Goal: Information Seeking & Learning: Learn about a topic

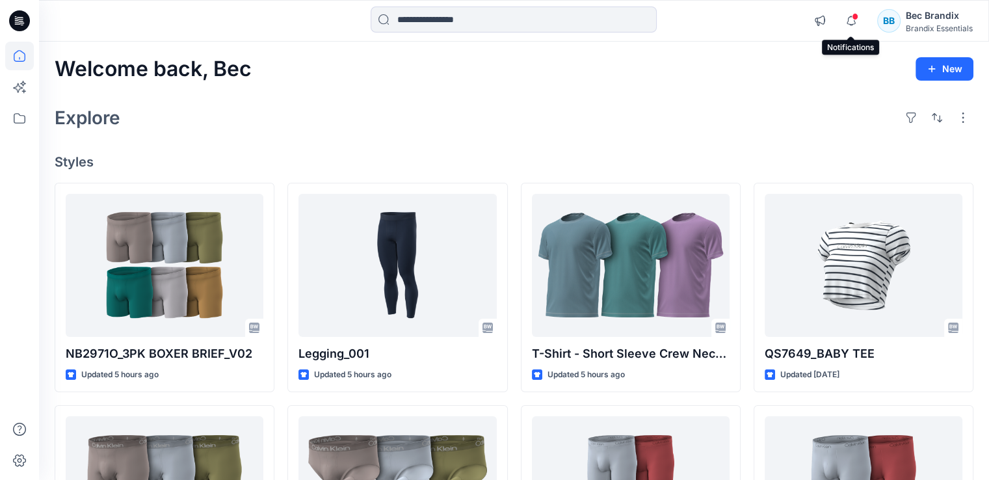
click at [853, 18] on span at bounding box center [855, 16] width 7 height 7
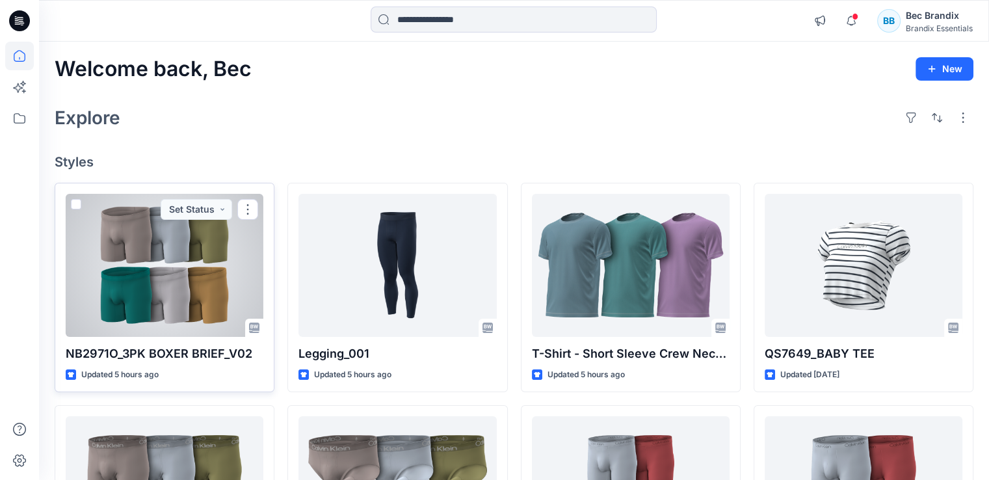
click at [232, 258] on div at bounding box center [165, 265] width 198 height 143
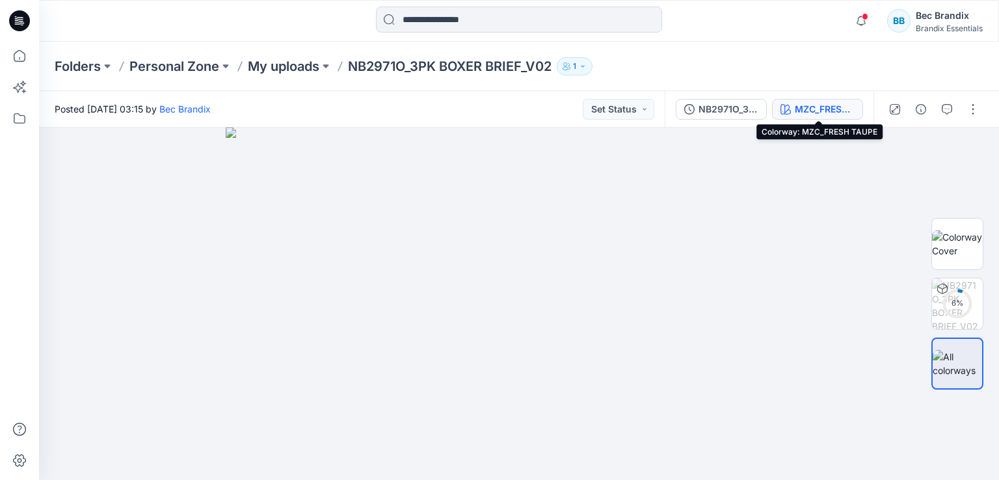
click at [834, 113] on div "MZC_FRESH TAUPE" at bounding box center [825, 109] width 60 height 14
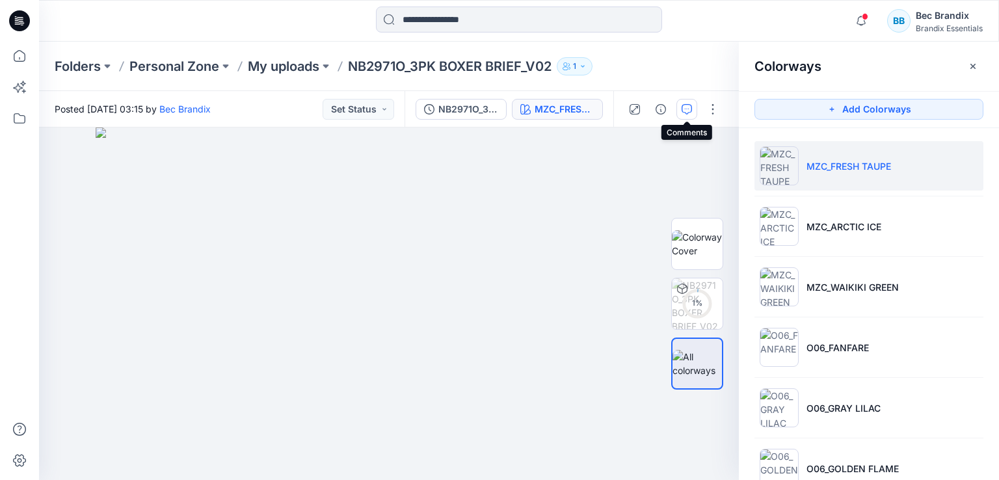
click at [687, 113] on icon "button" at bounding box center [687, 109] width 10 height 10
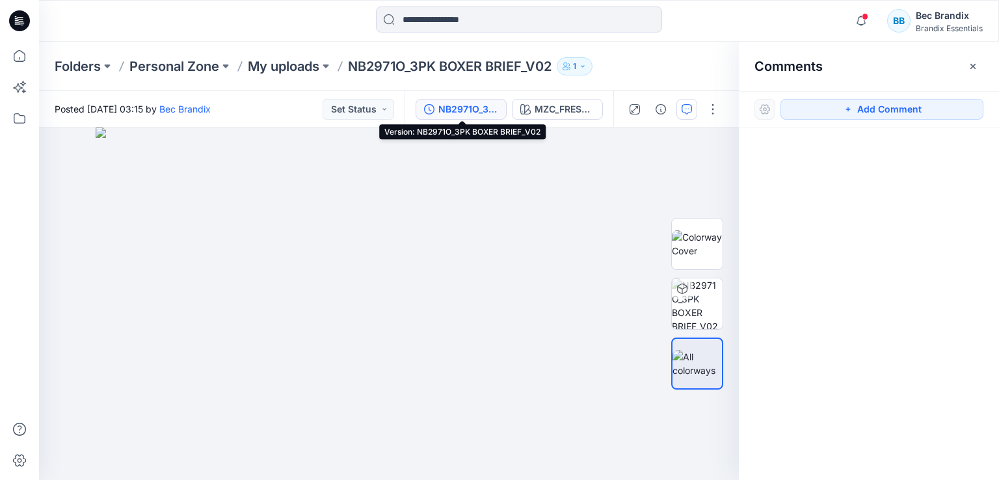
click at [468, 102] on div "NB2971O_3PK BOXER BRIEF_V02" at bounding box center [468, 109] width 60 height 14
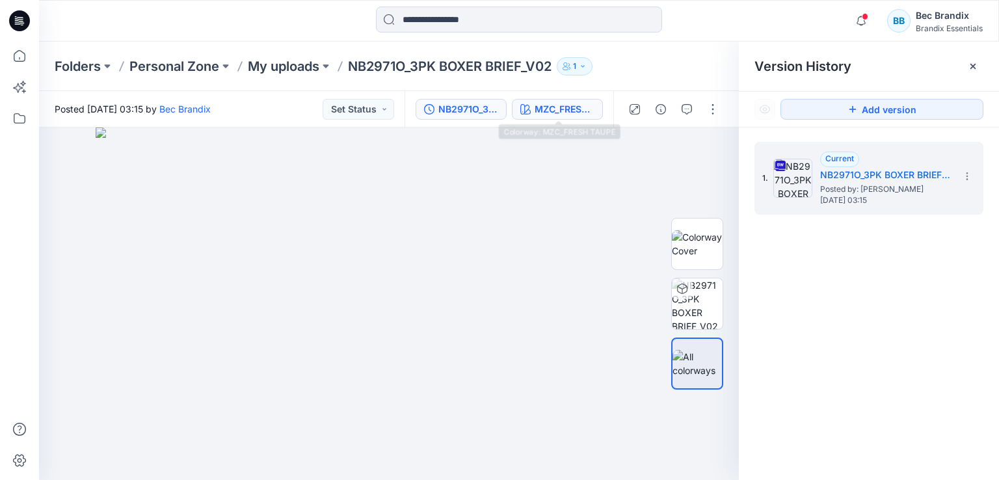
click at [535, 103] on div "MZC_FRESH TAUPE" at bounding box center [565, 109] width 60 height 14
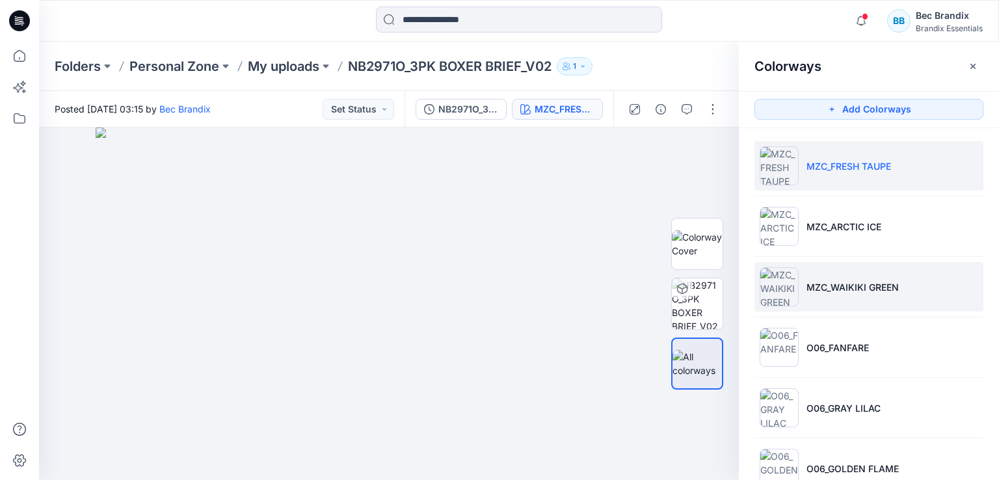
scroll to position [36, 0]
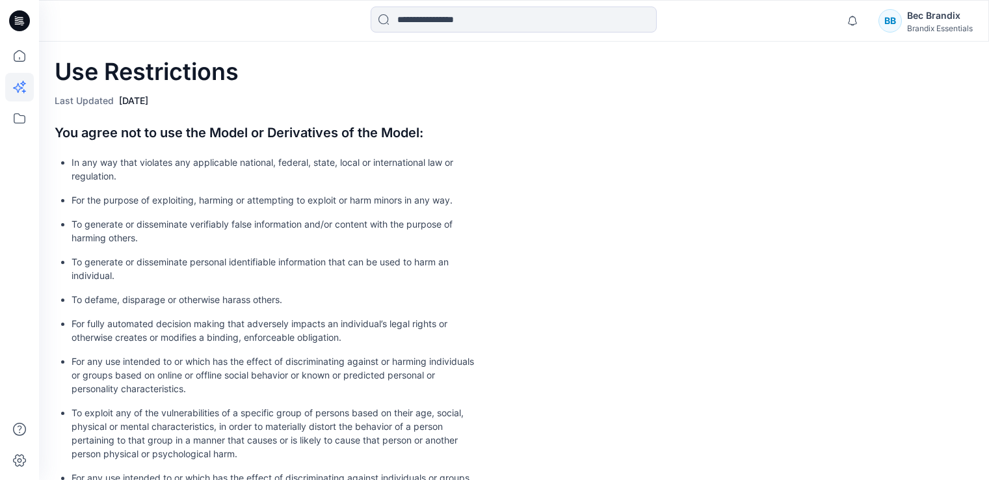
scroll to position [133, 0]
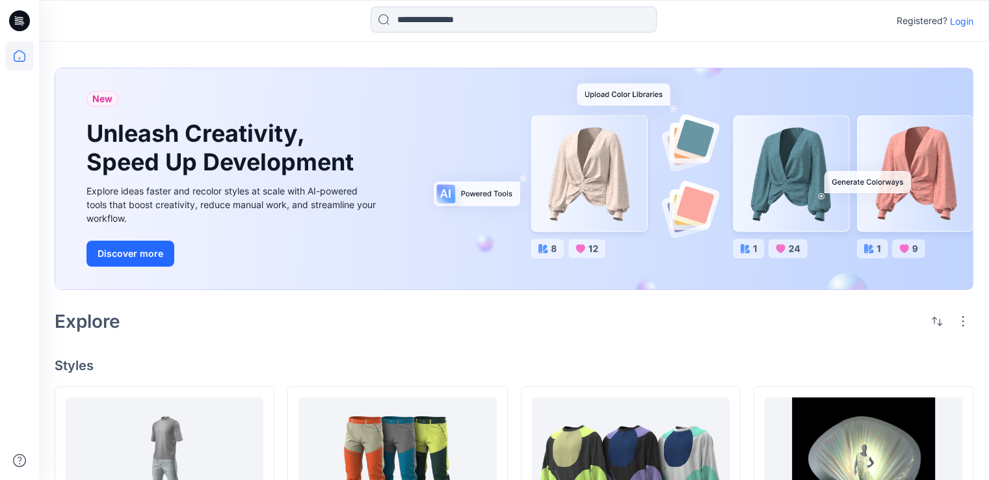
click at [956, 79] on div "New Unleash Creativity, Speed Up Development Explore ideas faster and recolor s…" at bounding box center [514, 178] width 918 height 221
click at [956, 73] on div "New Unleash Creativity, Speed Up Development Explore ideas faster and recolor s…" at bounding box center [514, 178] width 918 height 221
drag, startPoint x: 951, startPoint y: 157, endPoint x: 557, endPoint y: 196, distance: 396.7
click at [588, 203] on div "New Unleash Creativity, Speed Up Development Explore ideas faster and recolor s…" at bounding box center [514, 178] width 918 height 221
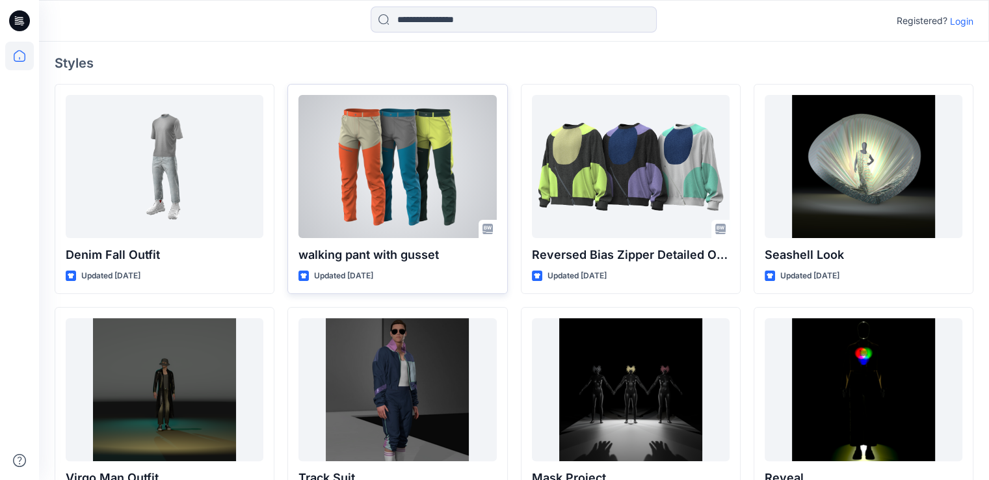
scroll to position [325, 0]
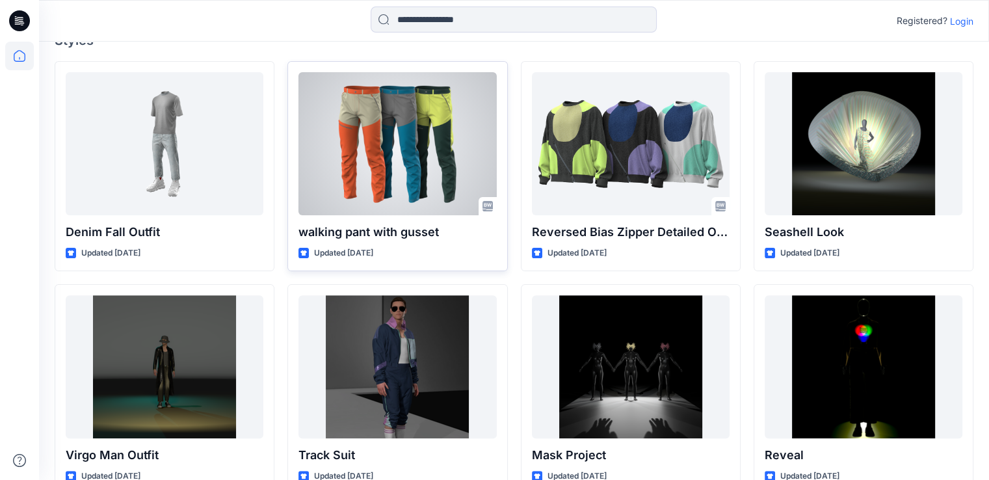
click at [360, 113] on div at bounding box center [398, 143] width 198 height 143
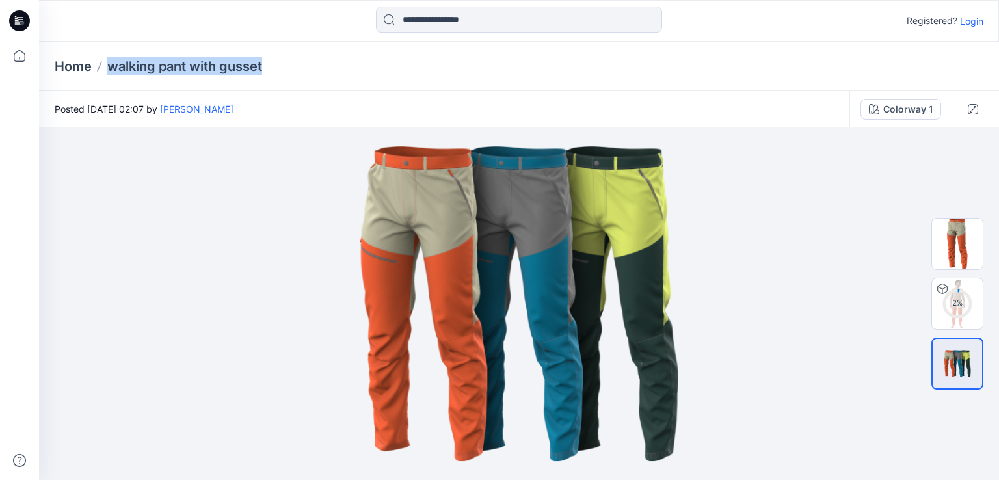
drag, startPoint x: 99, startPoint y: 63, endPoint x: 265, endPoint y: 63, distance: 166.5
click at [265, 63] on div "Home walking pant with gusset" at bounding box center [468, 66] width 827 height 18
drag, startPoint x: 349, startPoint y: 116, endPoint x: 240, endPoint y: 103, distance: 109.4
click at [240, 103] on div "Posted Monday, March 03, 2025 02:07 by Michael Grundy" at bounding box center [444, 109] width 810 height 36
click at [343, 104] on div "Posted Monday, March 03, 2025 02:07 by Michael Grundy" at bounding box center [444, 109] width 810 height 36
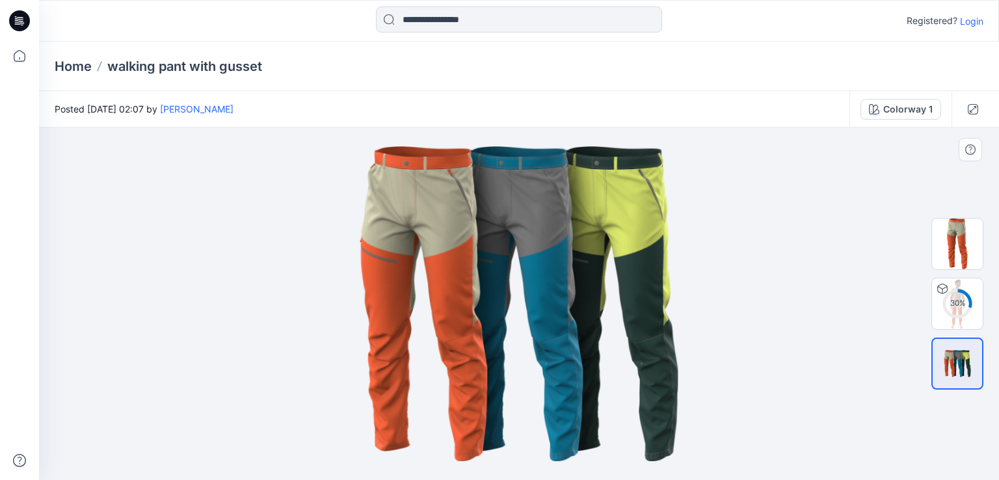
drag, startPoint x: 375, startPoint y: 195, endPoint x: 473, endPoint y: 225, distance: 103.3
click at [473, 225] on img at bounding box center [519, 303] width 587 height 352
click at [881, 111] on button "Colorway 1" at bounding box center [900, 109] width 81 height 21
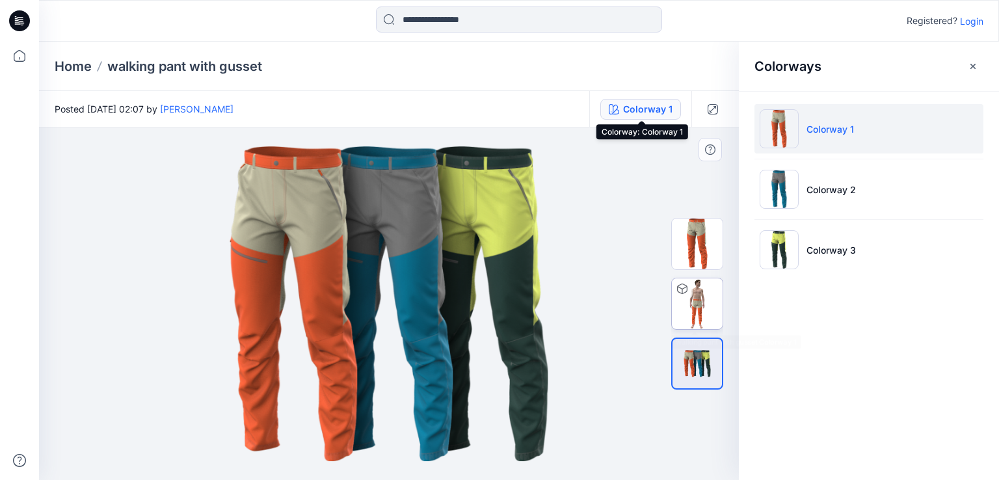
click at [697, 298] on img at bounding box center [697, 303] width 51 height 51
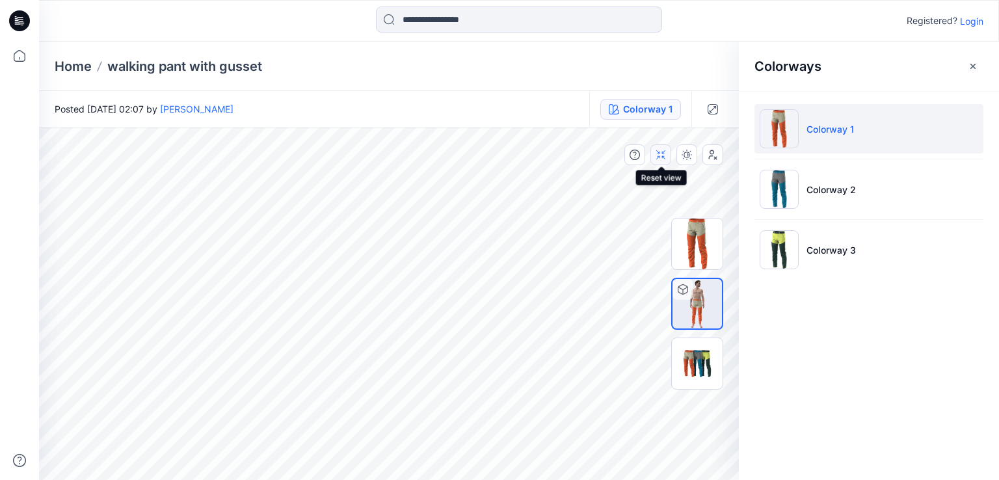
click at [654, 159] on button "button" at bounding box center [660, 154] width 21 height 21
click at [708, 113] on icon "button" at bounding box center [713, 109] width 10 height 10
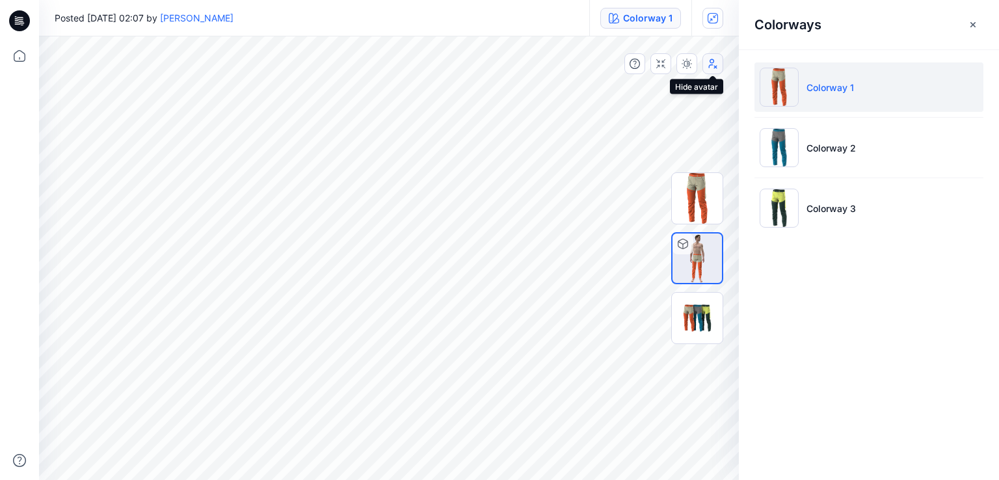
click at [720, 66] on button "button" at bounding box center [712, 63] width 21 height 21
click at [689, 63] on icon "button" at bounding box center [687, 64] width 10 height 10
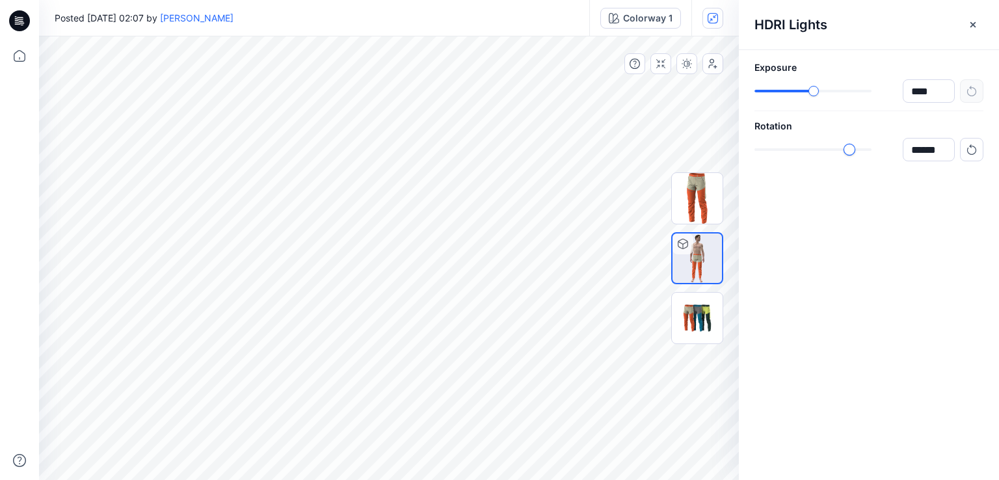
click at [855, 146] on div "slider-ex-1" at bounding box center [850, 150] width 12 height 12
click at [481, 289] on div "Colorway 1 All Materials By Piece Select All fabric DBL Marrow Twill Canvas, 10…" at bounding box center [389, 258] width 700 height 444
type input "******"
click at [801, 140] on div "******" at bounding box center [868, 149] width 229 height 23
type input "****"
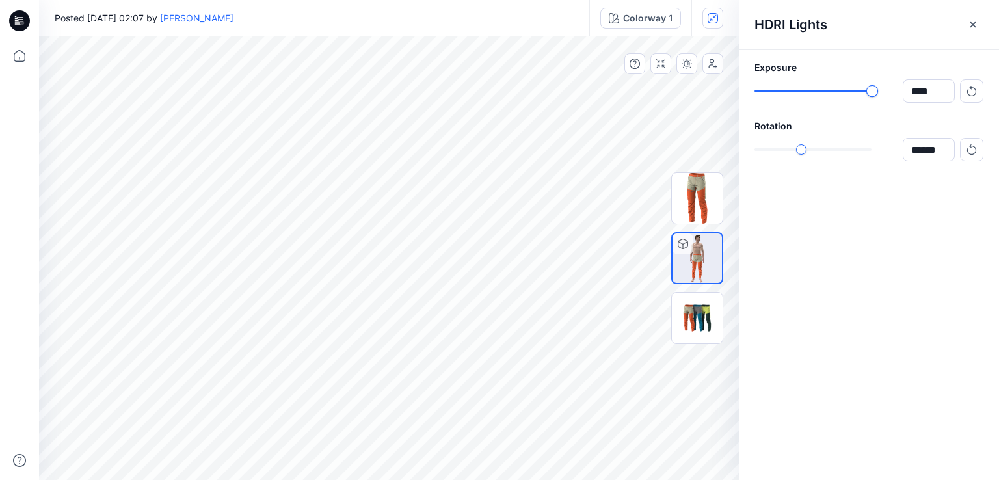
click at [871, 90] on div "slider-ex-1" at bounding box center [872, 91] width 12 height 12
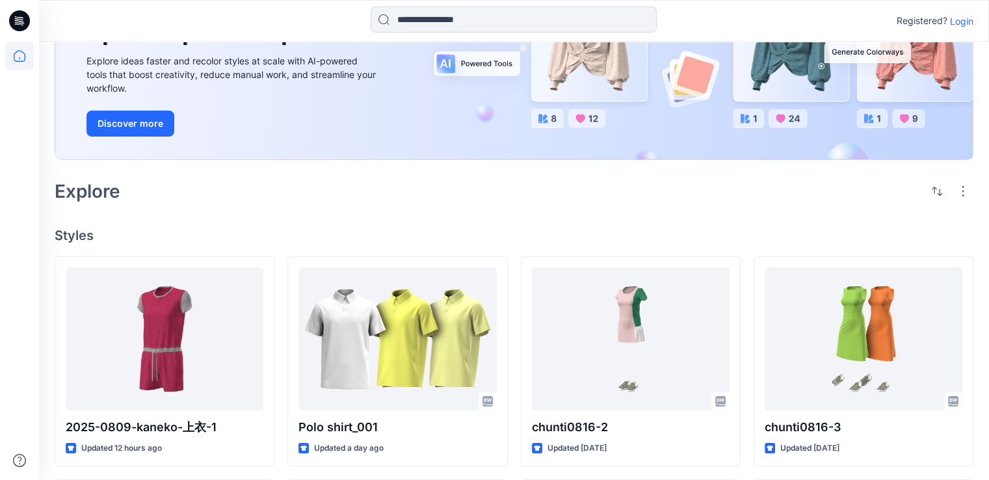
scroll to position [260, 0]
